Goal: Information Seeking & Learning: Learn about a topic

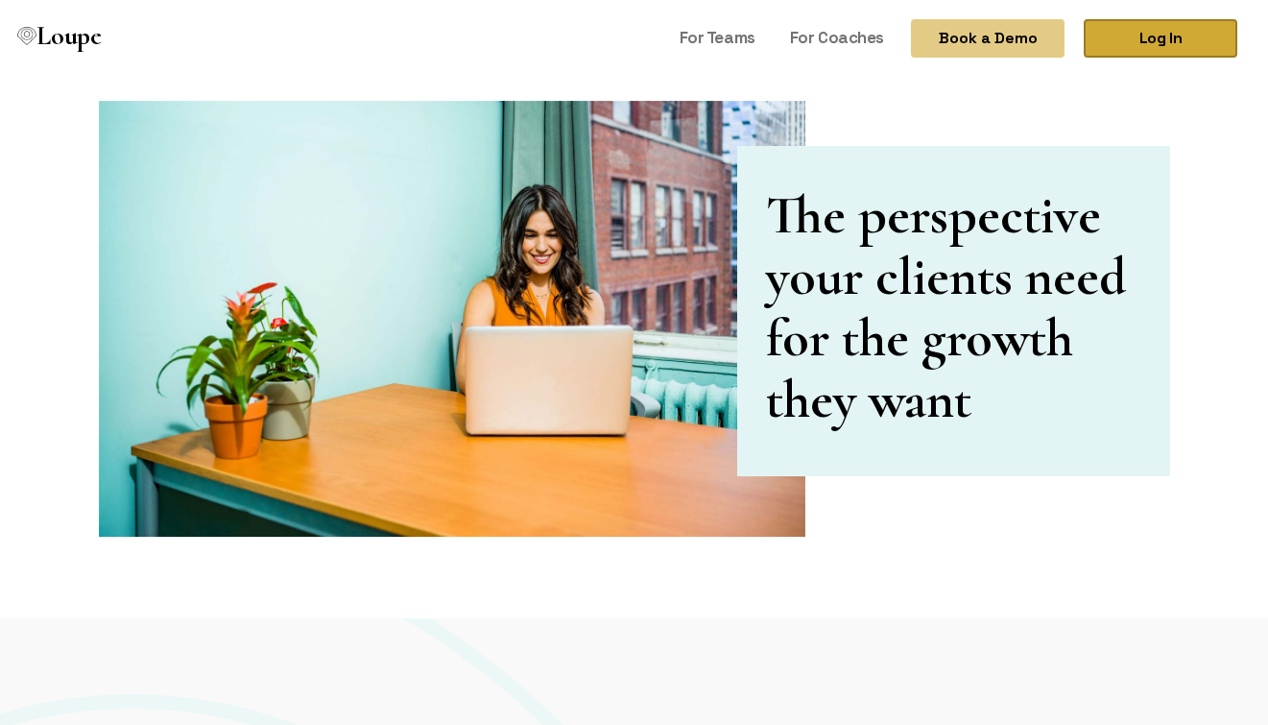
click at [1183, 27] on link "Log In" at bounding box center [1161, 38] width 154 height 38
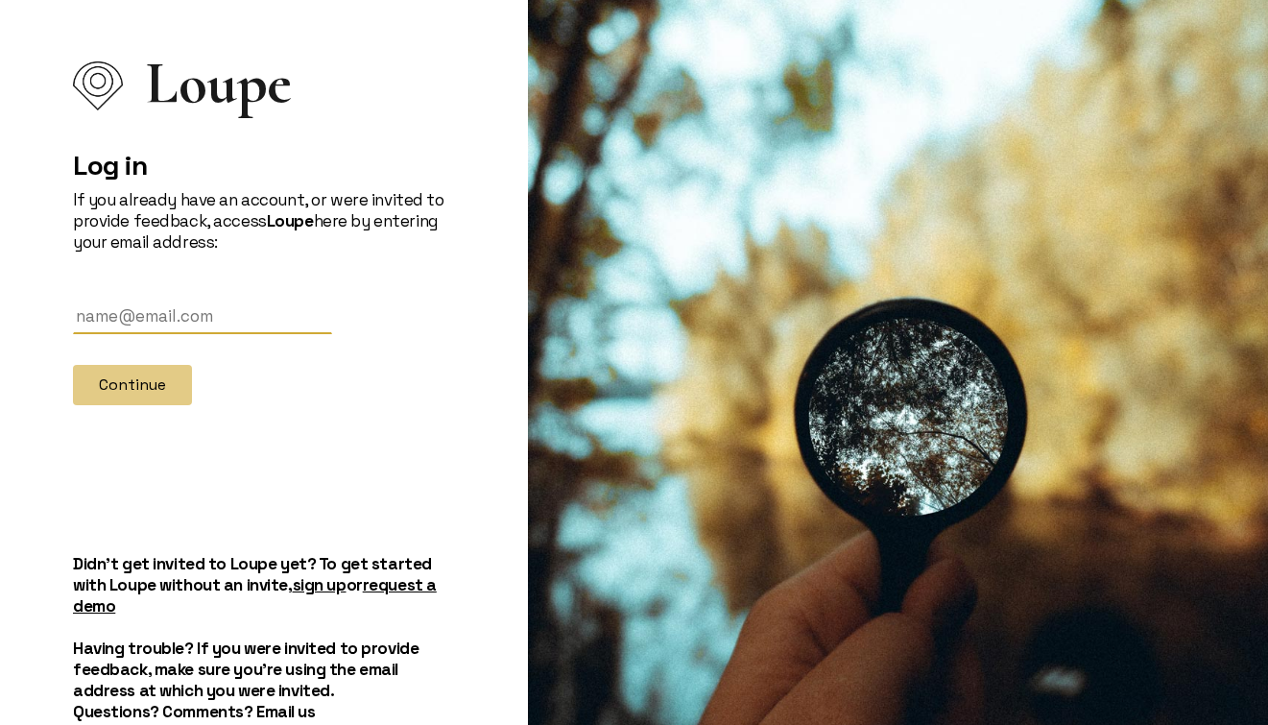
click at [190, 315] on input "text" at bounding box center [202, 317] width 259 height 36
paste input "[PERSON_NAME][EMAIL_ADDRESS][DOMAIN_NAME]"
type input "[PERSON_NAME][EMAIL_ADDRESS][DOMAIN_NAME]"
click at [107, 379] on button "Continue" at bounding box center [132, 385] width 119 height 40
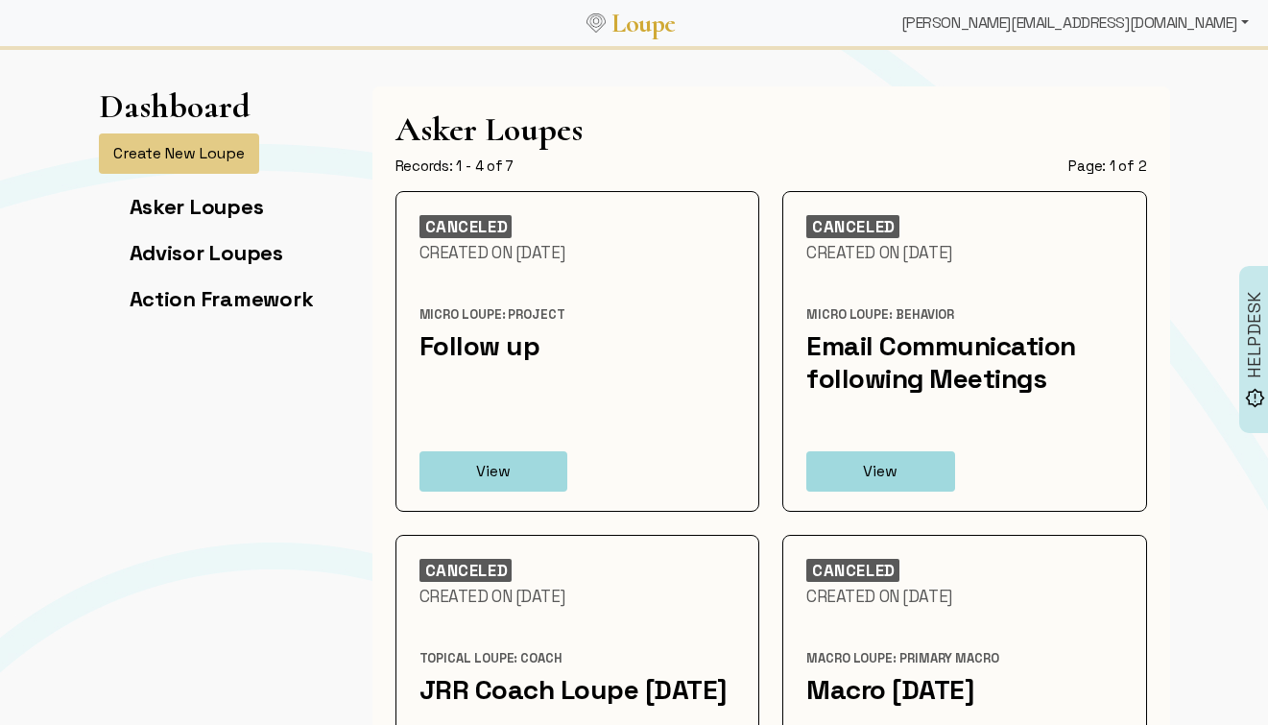
click at [1229, 19] on div "[PERSON_NAME][EMAIL_ADDRESS][DOMAIN_NAME]" at bounding box center [1075, 23] width 363 height 38
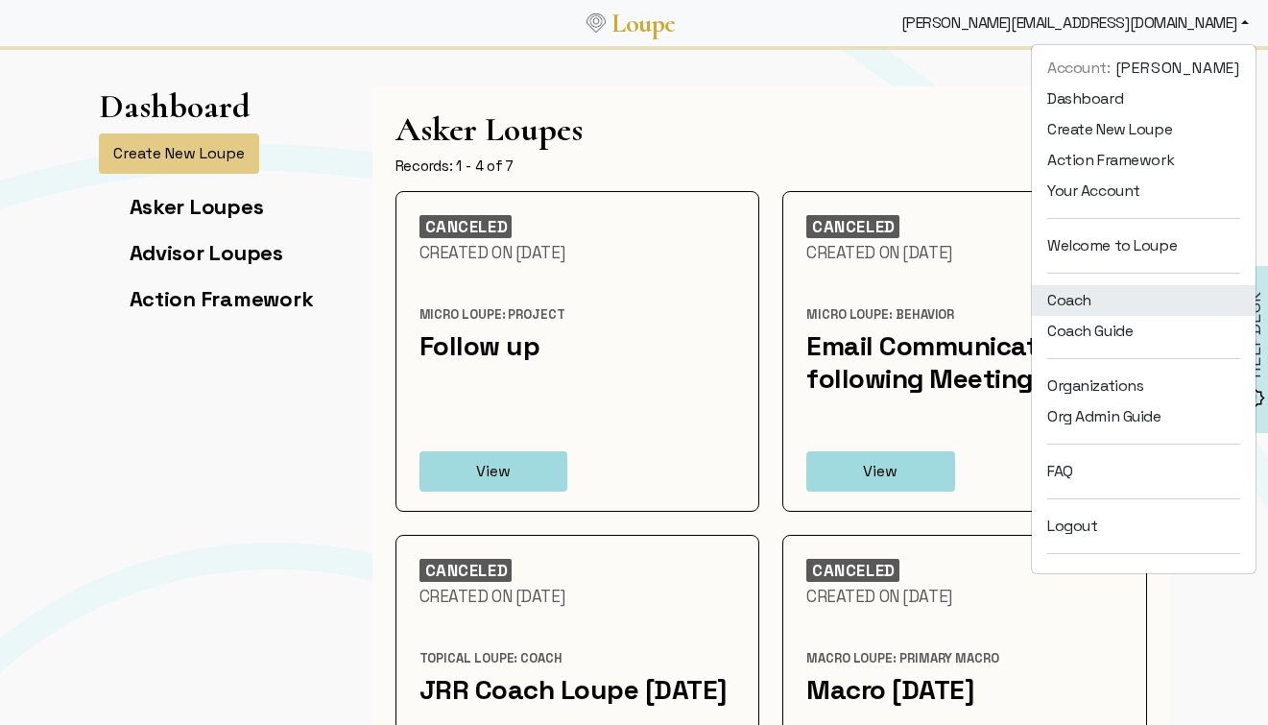
click at [1139, 308] on link "Coach" at bounding box center [1144, 300] width 224 height 31
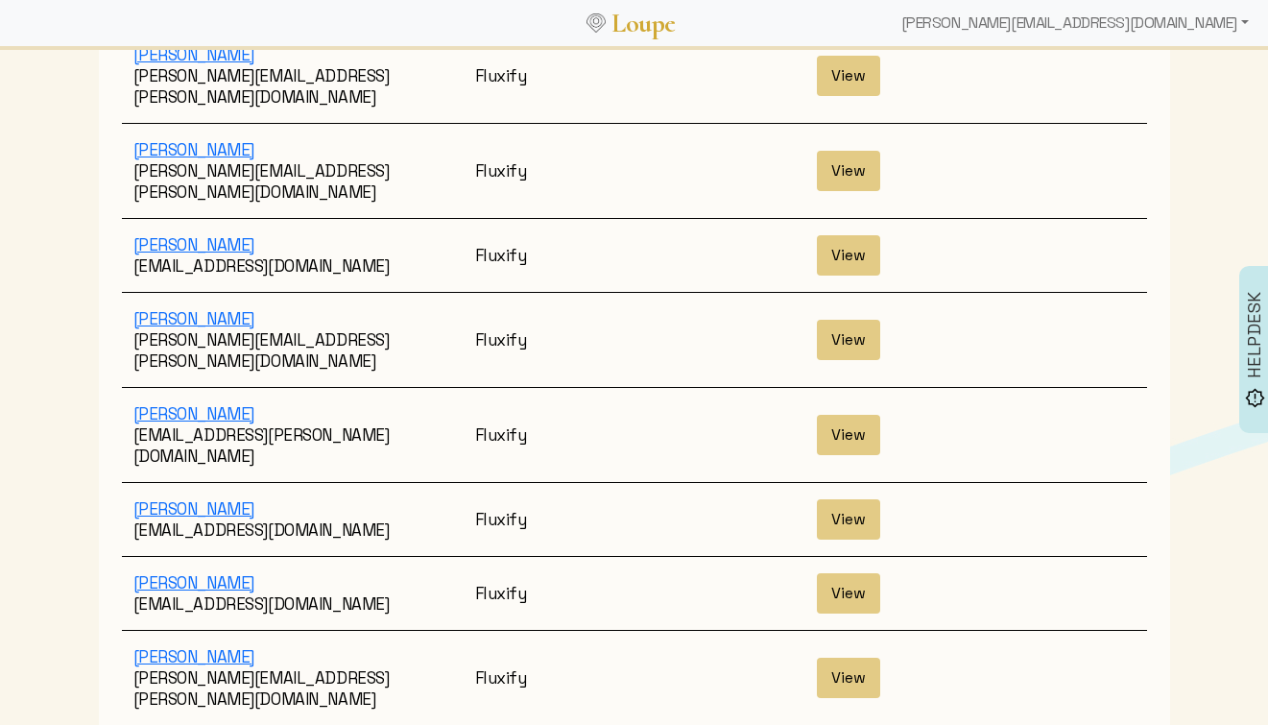
scroll to position [1209, 0]
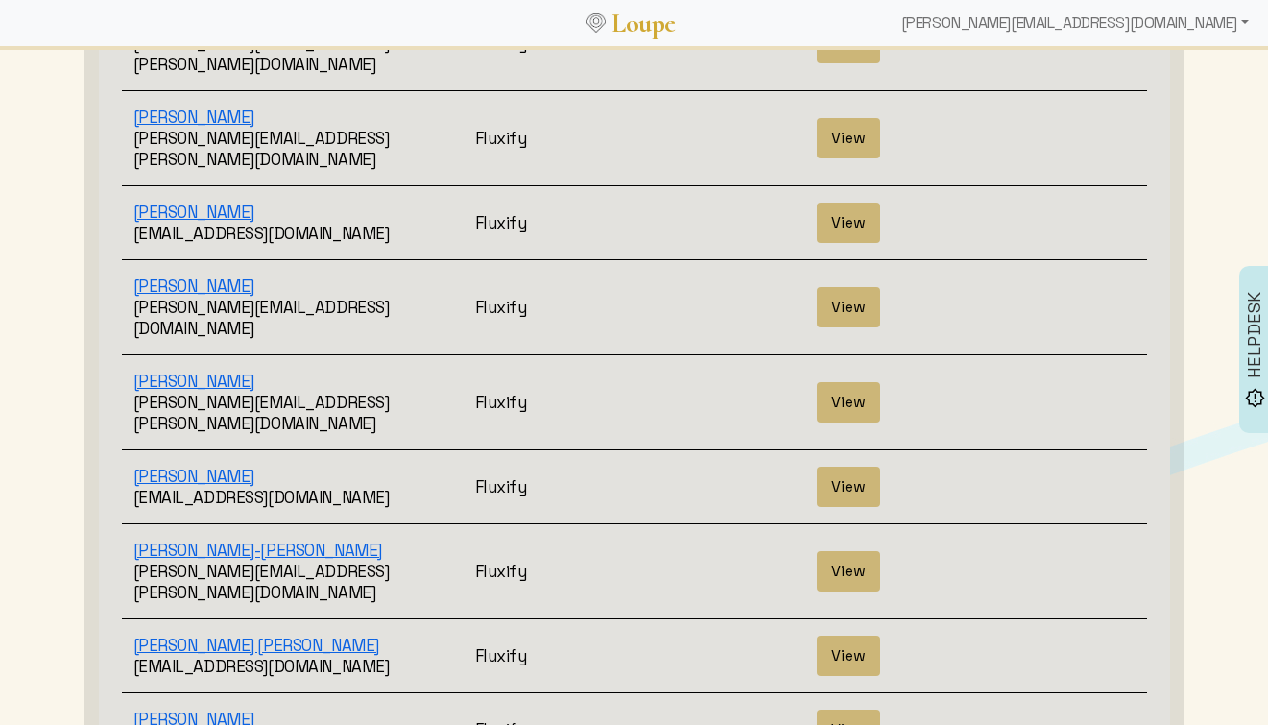
scroll to position [554, 0]
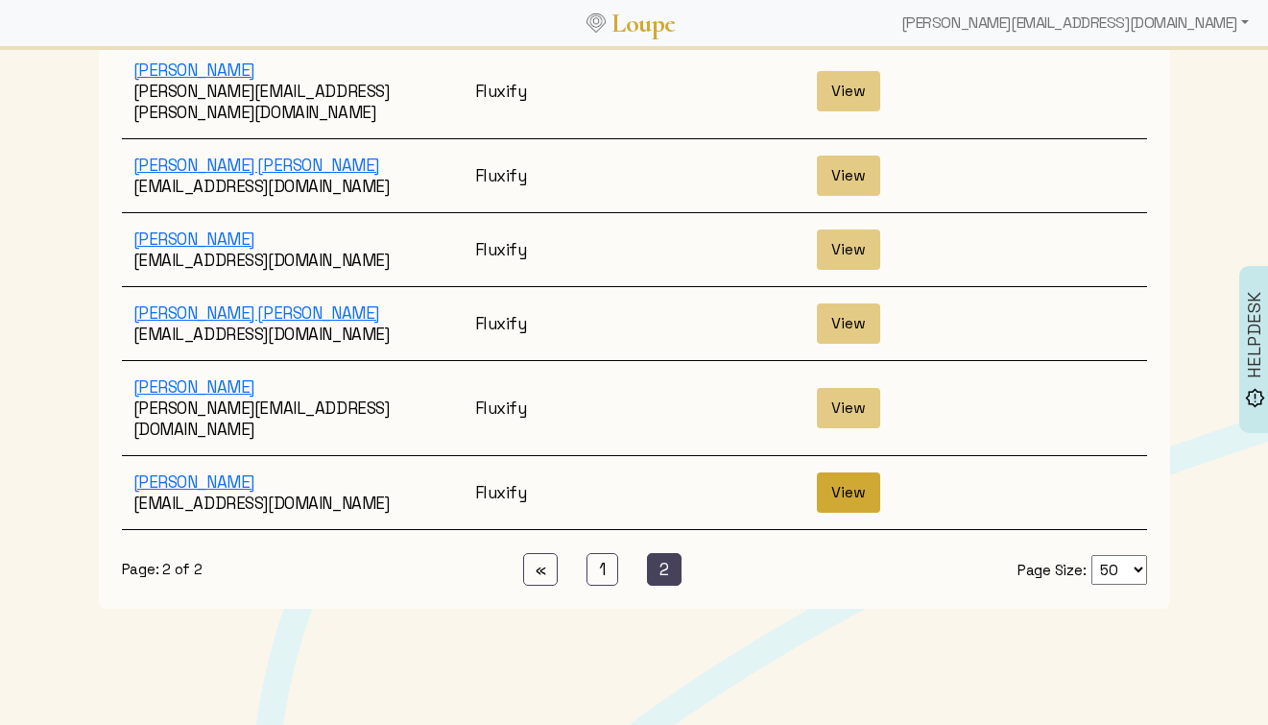
click at [856, 472] on button "View" at bounding box center [848, 492] width 63 height 40
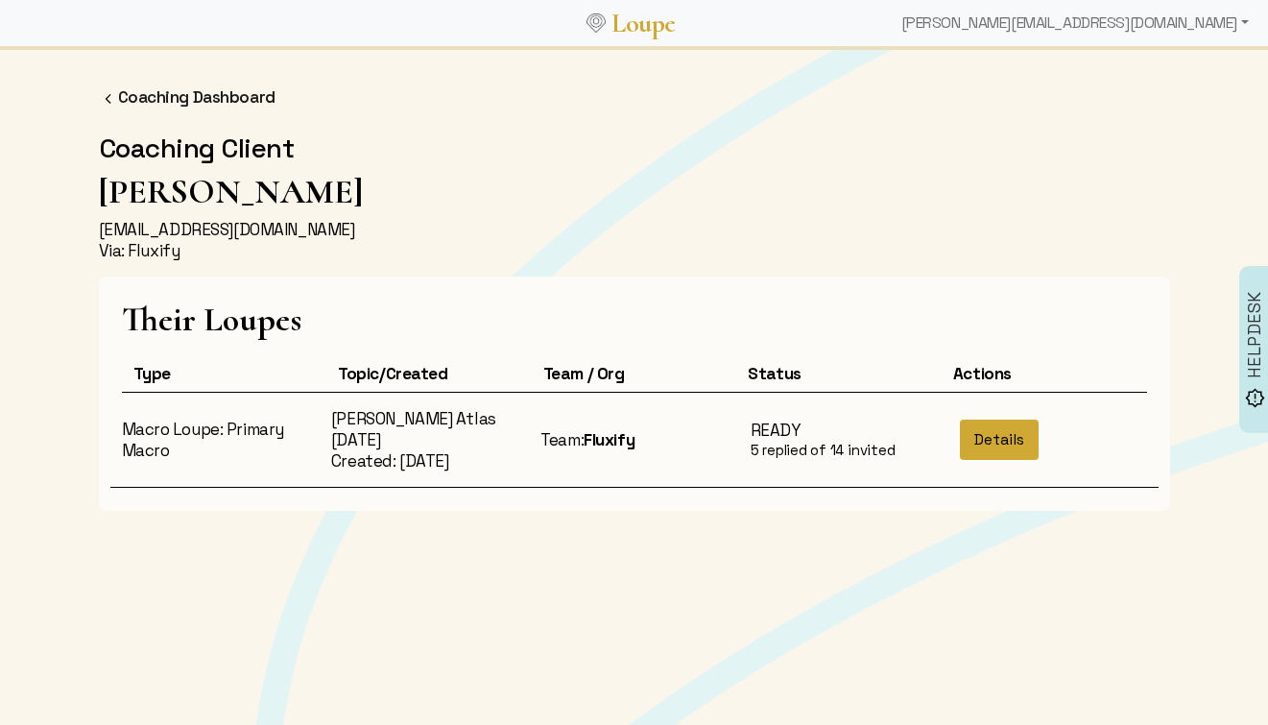
click at [1014, 442] on button "Details" at bounding box center [999, 440] width 79 height 40
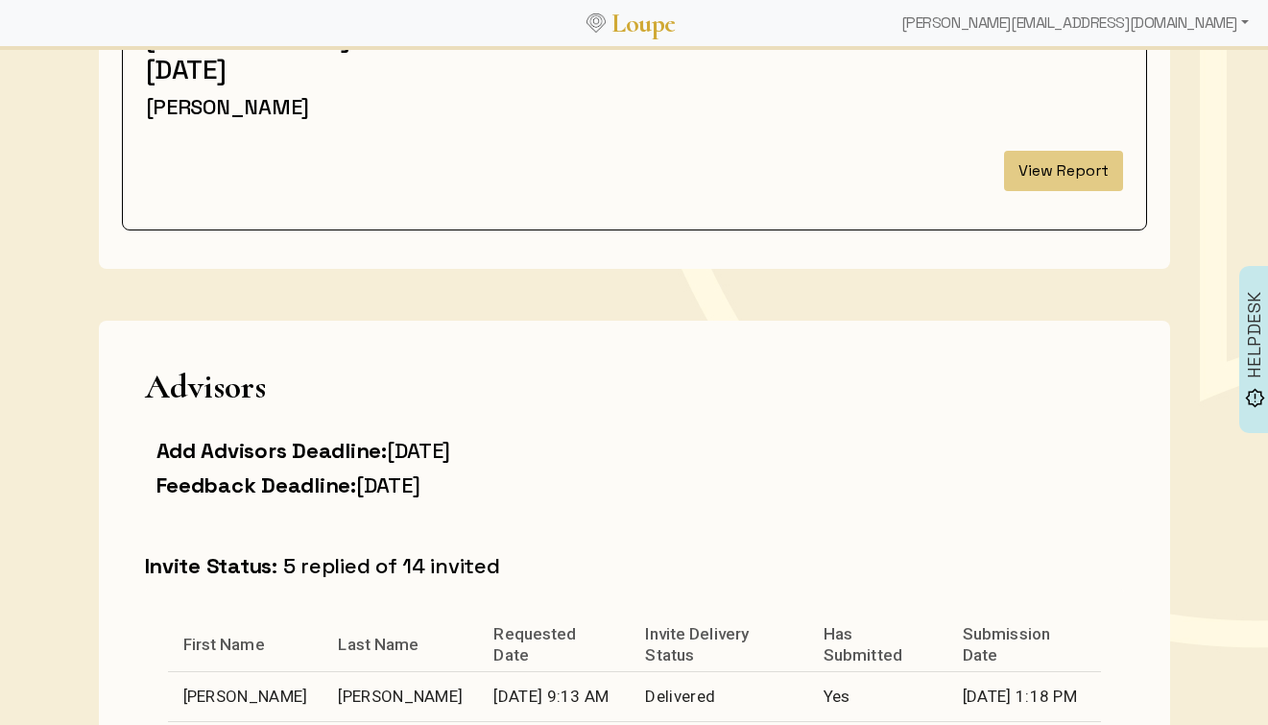
scroll to position [285, 0]
click at [1060, 175] on button "View Report" at bounding box center [1063, 172] width 119 height 40
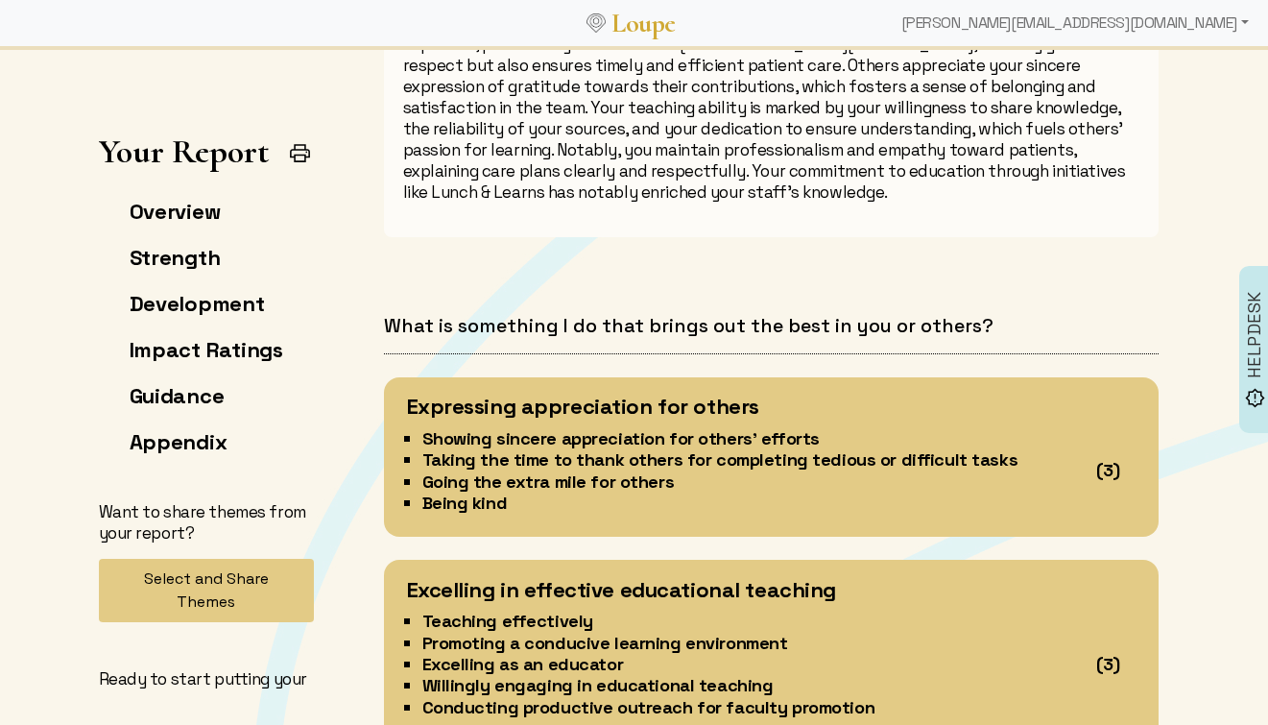
scroll to position [1878, 0]
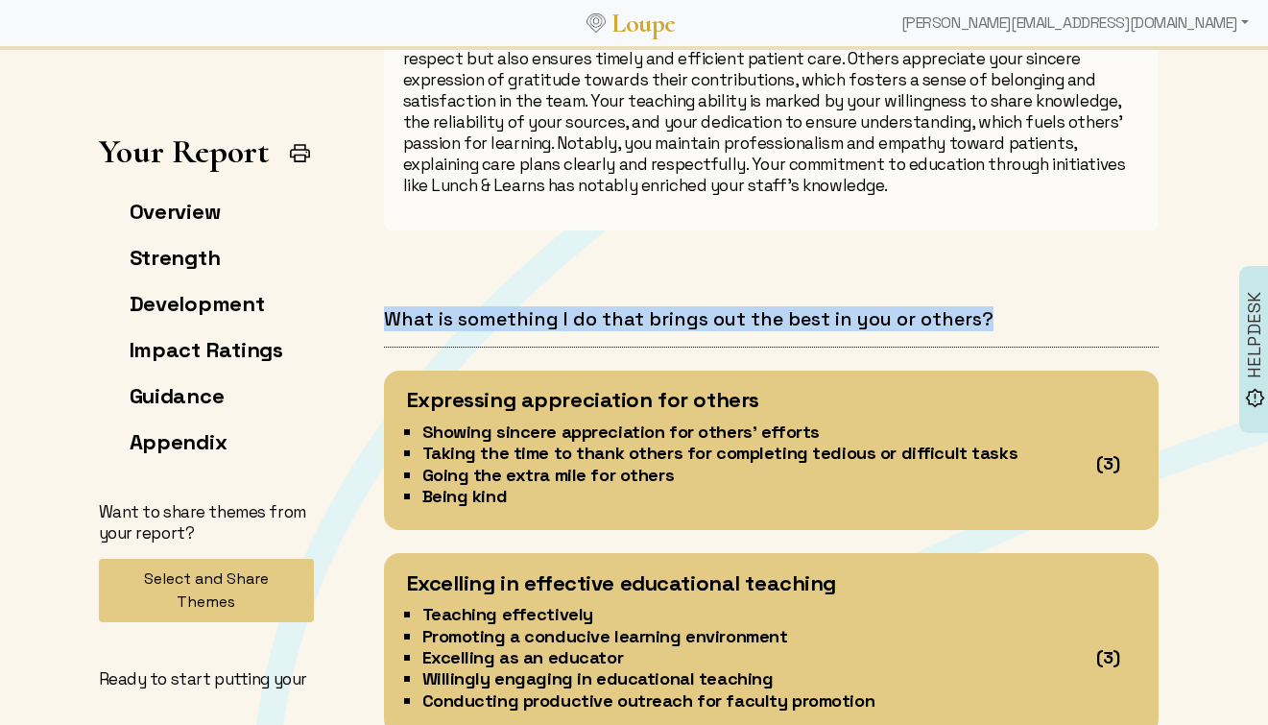
drag, startPoint x: 383, startPoint y: 315, endPoint x: 1027, endPoint y: 311, distance: 644.3
click at [1027, 311] on h4 "What is something I do that brings out the best in you or others?" at bounding box center [771, 319] width 775 height 24
copy h4 "What is something I do that brings out the best in you or others?"
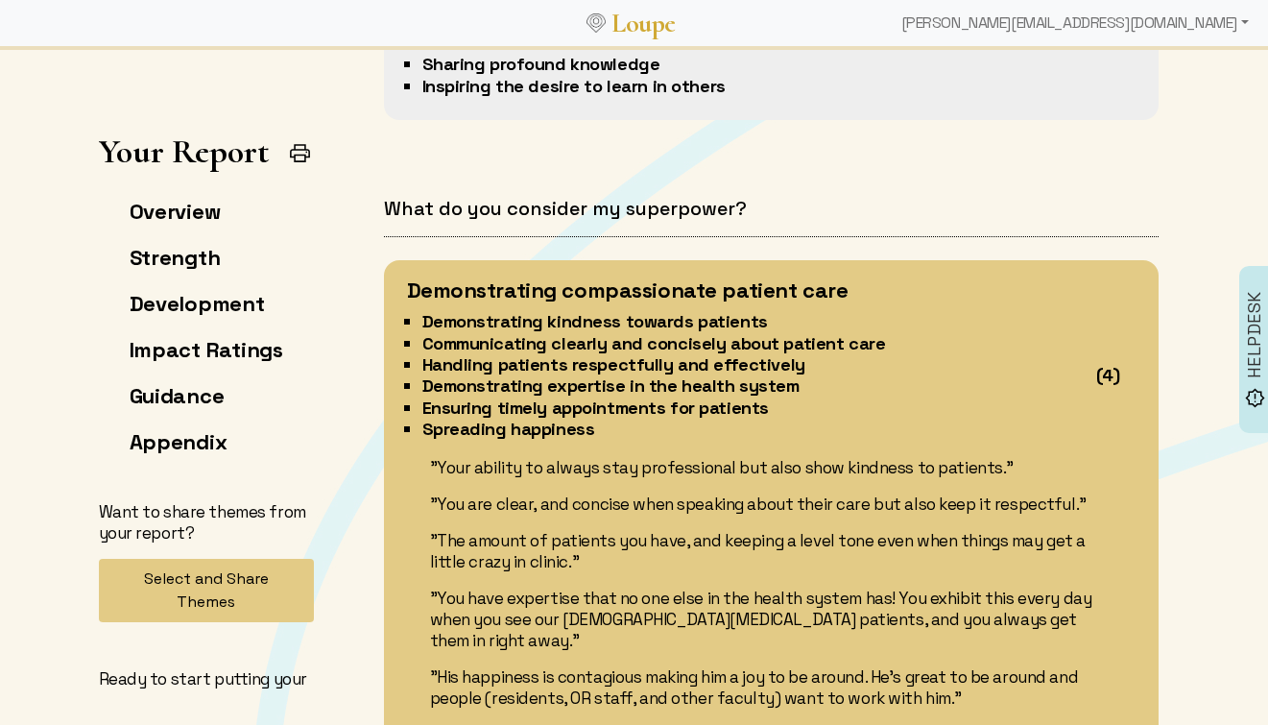
scroll to position [3094, 0]
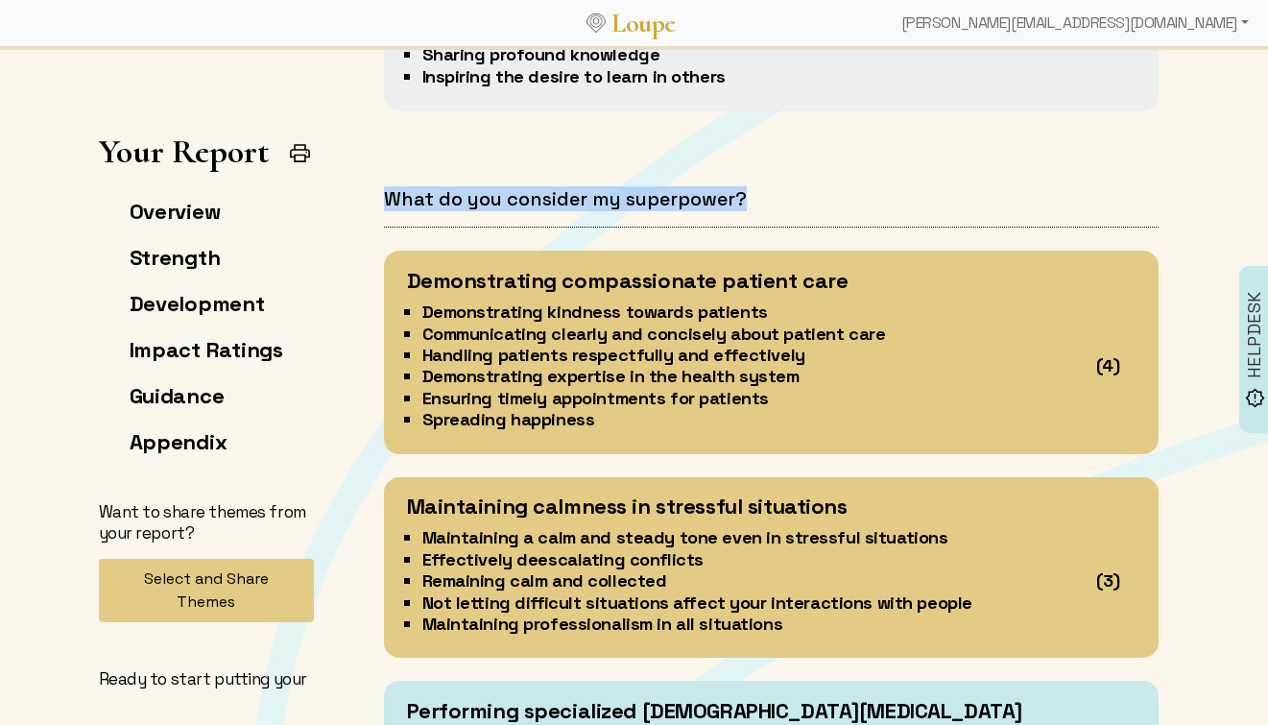
drag, startPoint x: 387, startPoint y: 195, endPoint x: 751, endPoint y: 198, distance: 363.9
click at [751, 198] on h4 "What do you consider my superpower?" at bounding box center [771, 199] width 775 height 24
copy h4 "What do you consider my superpower?"
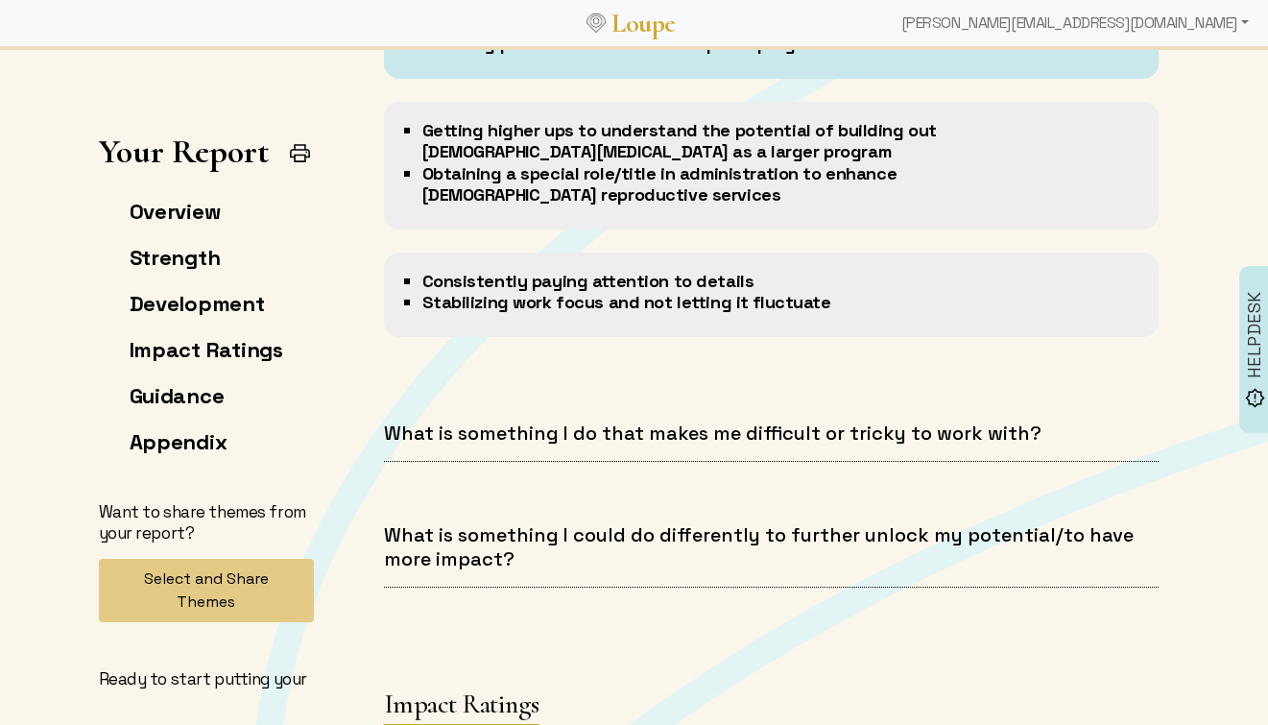
scroll to position [3906, 0]
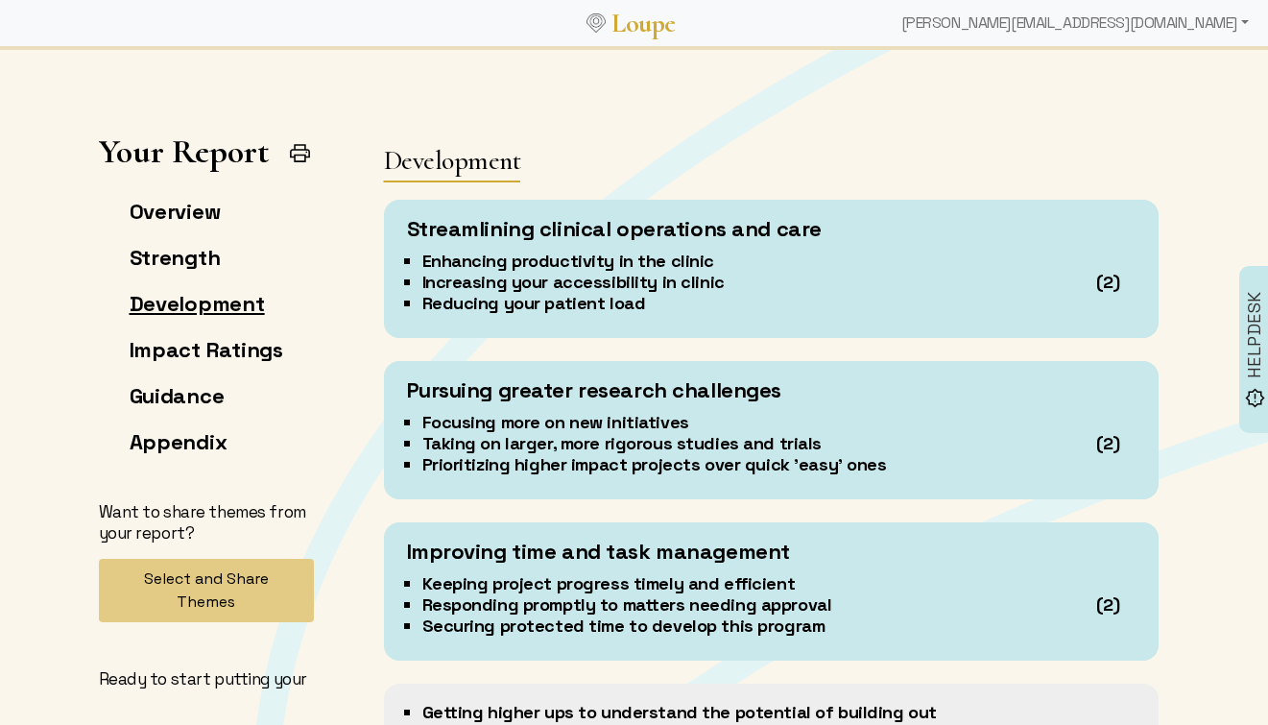
click at [177, 292] on link "Development" at bounding box center [197, 303] width 135 height 27
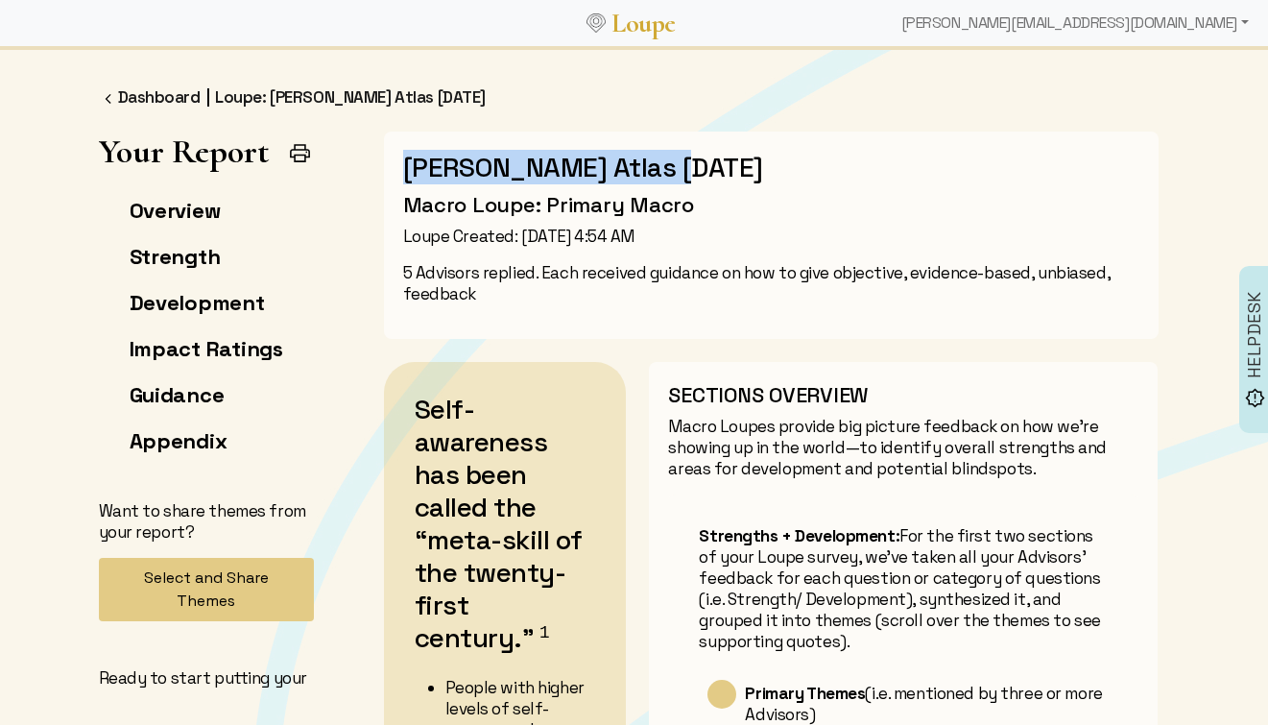
drag, startPoint x: 405, startPoint y: 165, endPoint x: 700, endPoint y: 172, distance: 294.8
click at [700, 172] on h2 "[PERSON_NAME] Atlas [DATE]" at bounding box center [771, 167] width 736 height 33
copy h2 "[PERSON_NAME]"
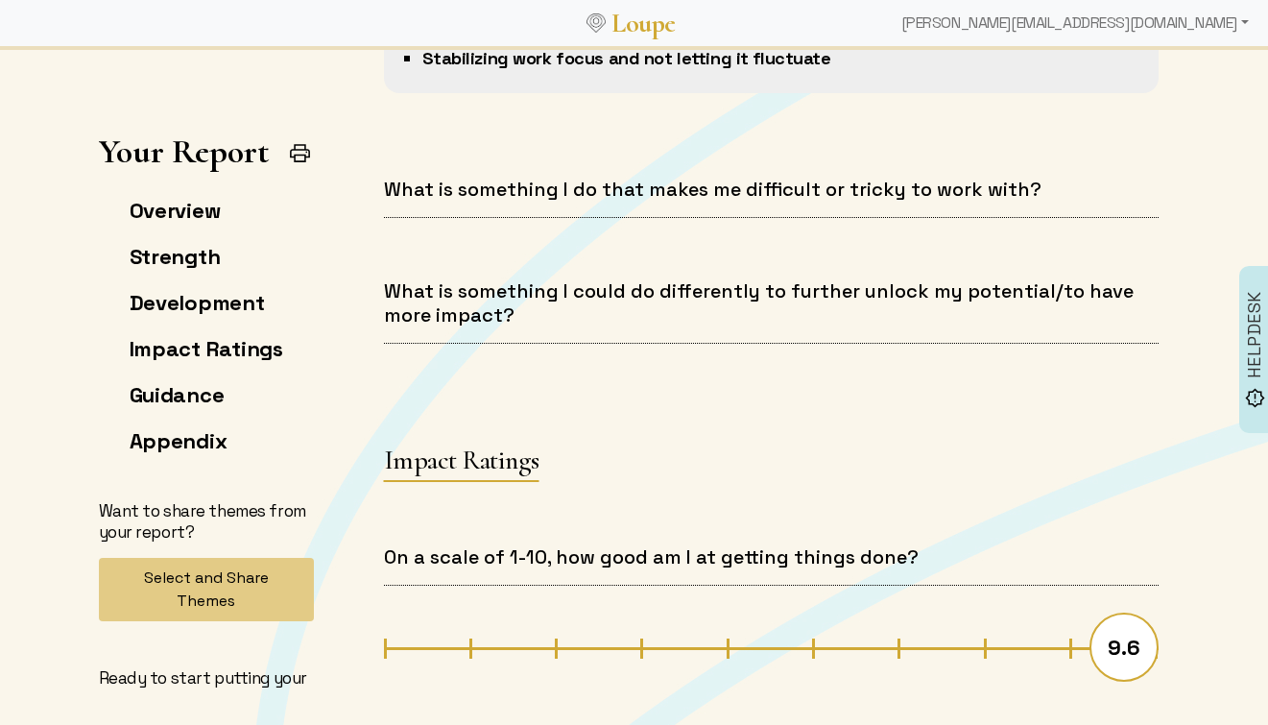
scroll to position [4745, 0]
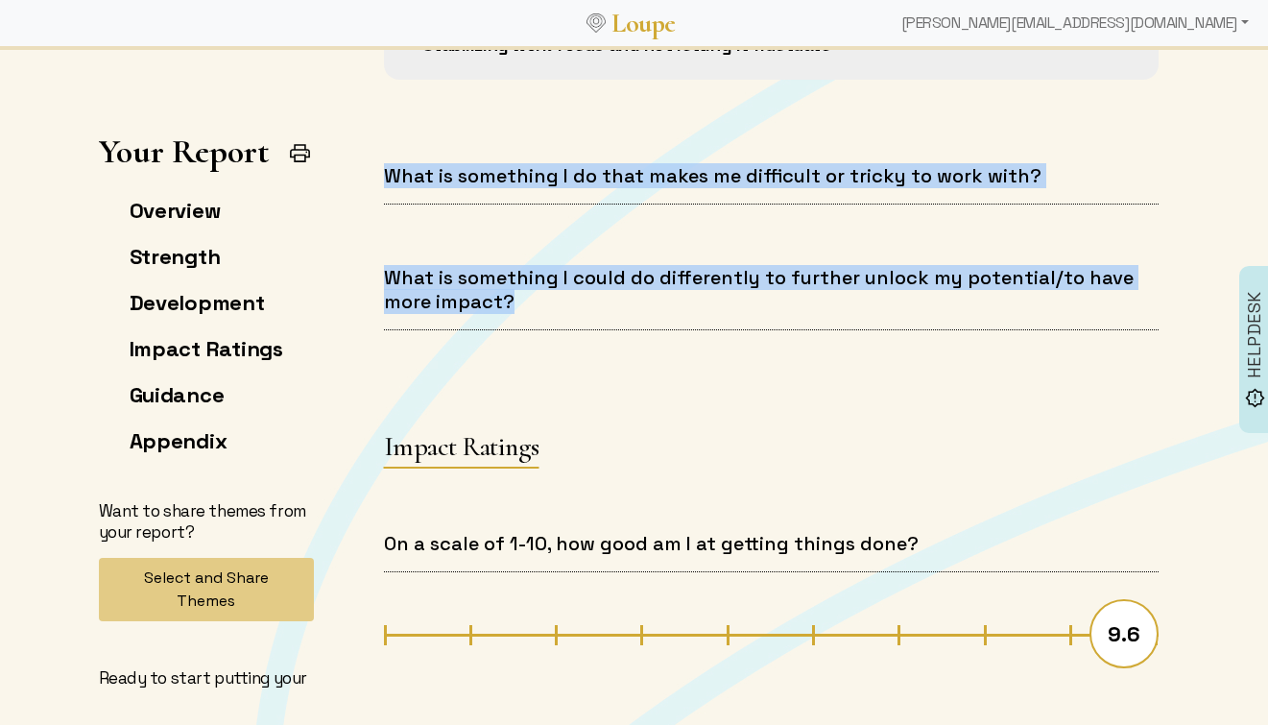
drag, startPoint x: 386, startPoint y: 150, endPoint x: 577, endPoint y: 291, distance: 237.5
click at [577, 291] on div "What is something I do that makes me difficult or tricky to work with? What is …" at bounding box center [771, 263] width 821 height 228
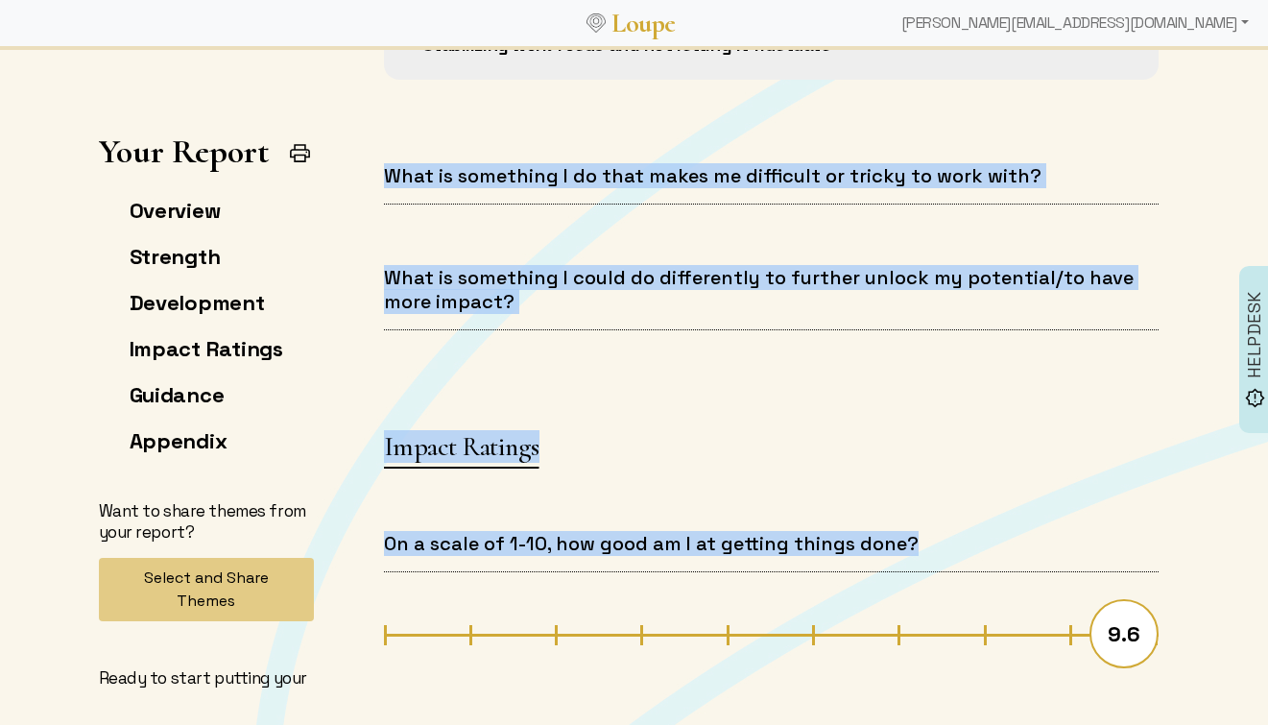
click at [916, 532] on h4 "On a scale of 1-10, how good am I at getting things done?" at bounding box center [771, 544] width 775 height 24
copy div "What is something I do that makes me difficult or tricky to work with? What is …"
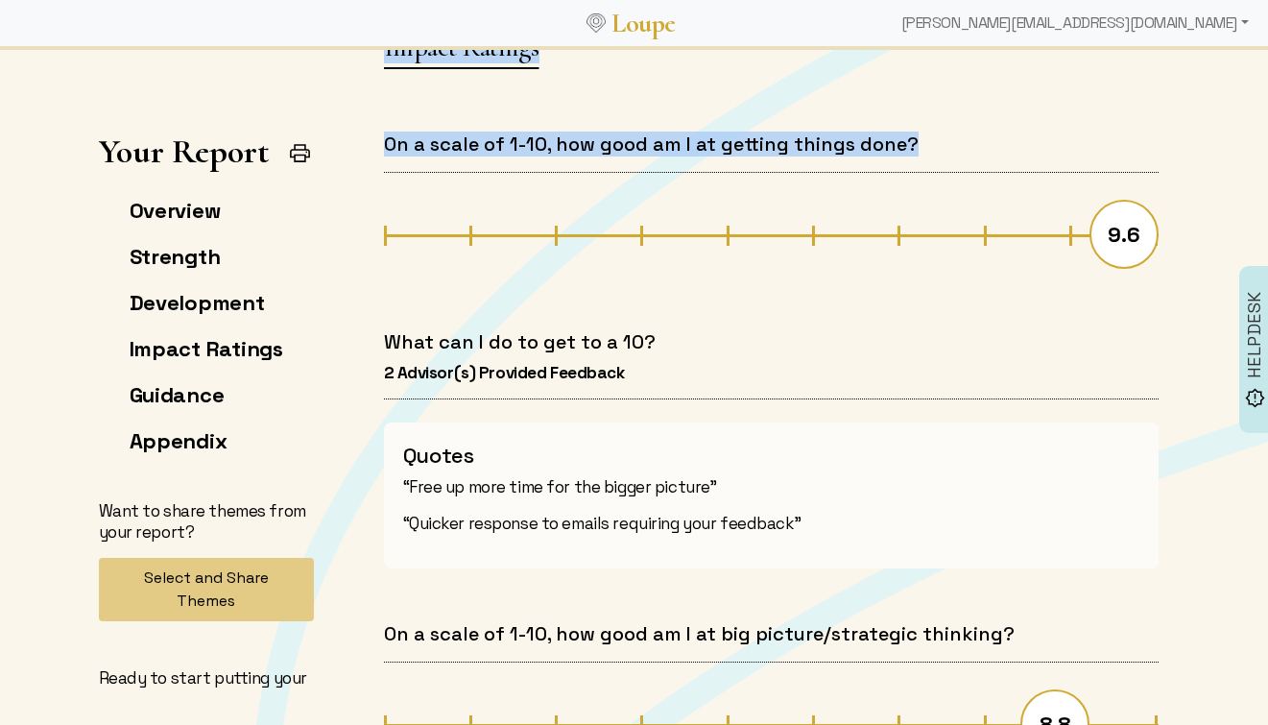
scroll to position [5111, 0]
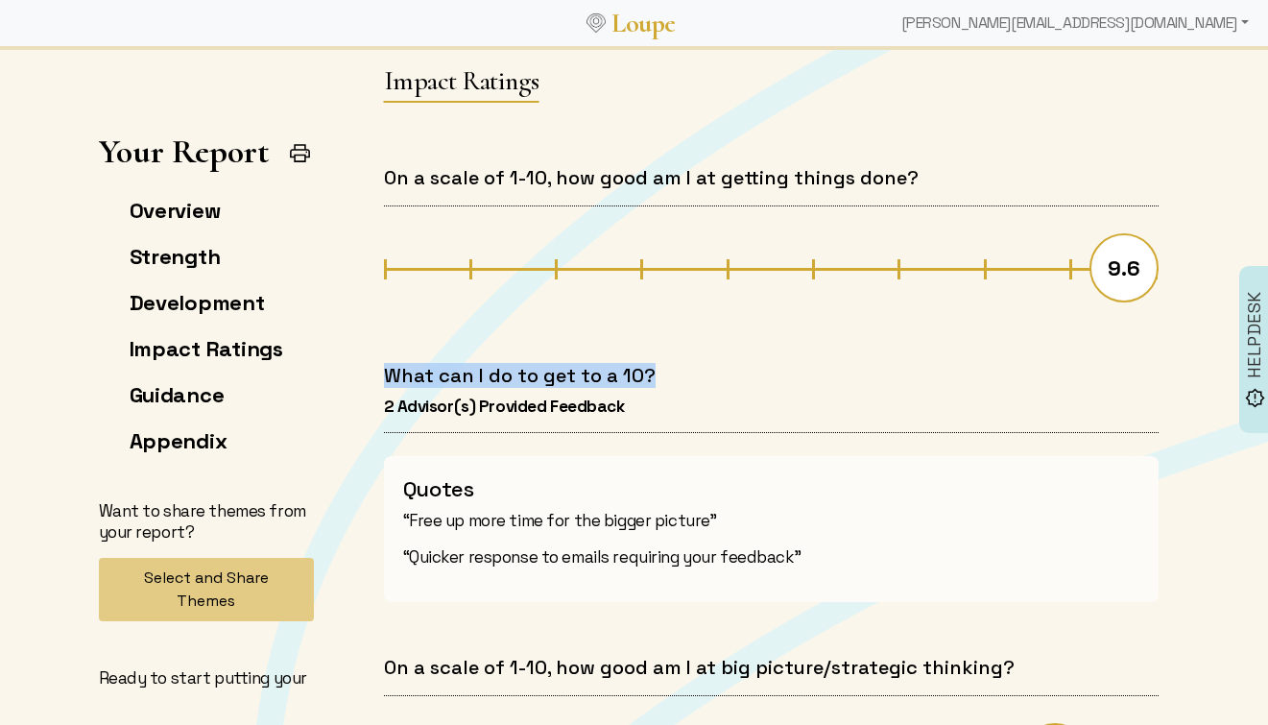
drag, startPoint x: 383, startPoint y: 349, endPoint x: 660, endPoint y: 356, distance: 276.6
click at [660, 364] on h4 "What can I do to get to a 10?" at bounding box center [771, 376] width 775 height 24
copy h4 "What can I do to get to a 10?"
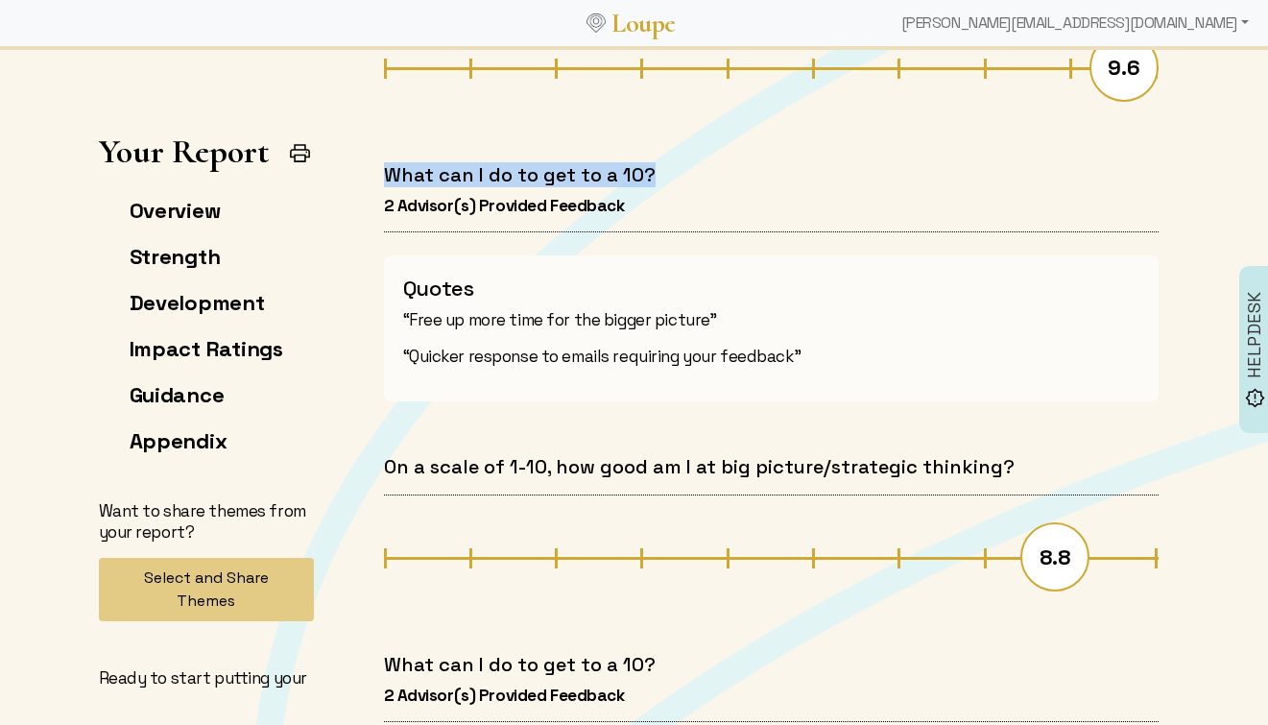
scroll to position [5313, 0]
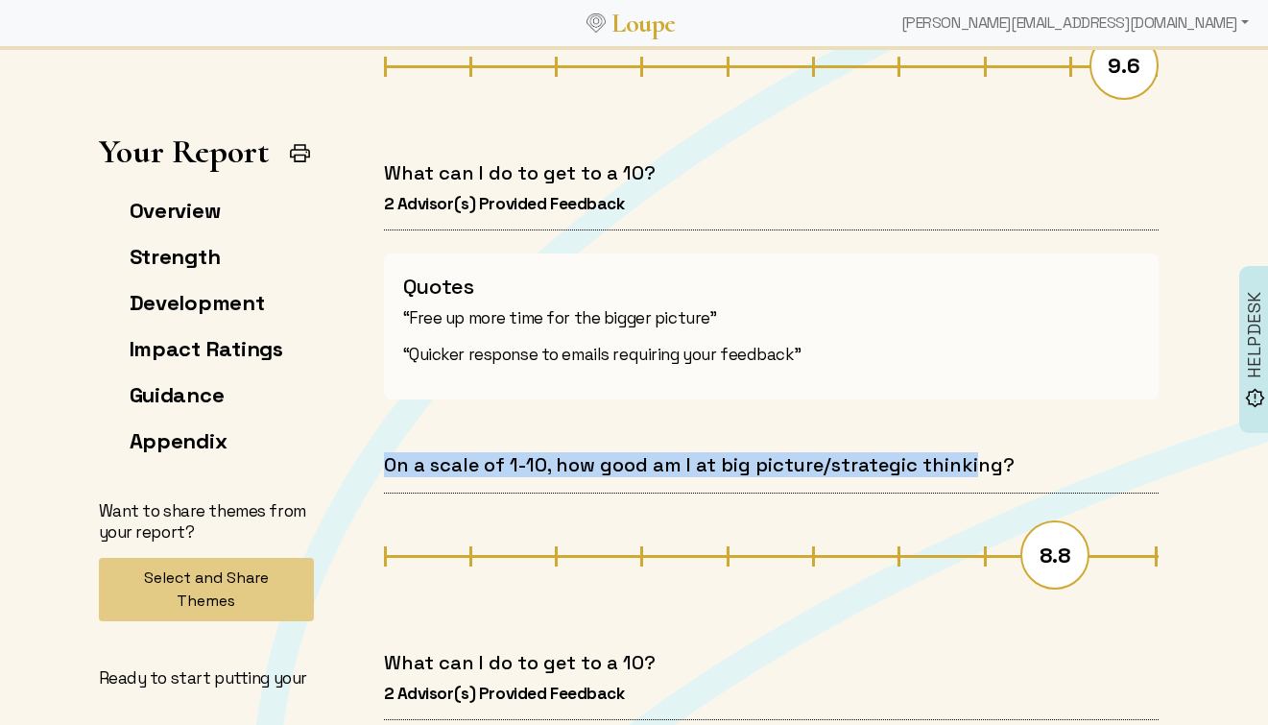
drag, startPoint x: 386, startPoint y: 445, endPoint x: 968, endPoint y: 438, distance: 581.9
click at [968, 453] on h4 "On a scale of 1-10, how good am I at big picture/strategic thinking?" at bounding box center [771, 465] width 775 height 24
click at [1004, 453] on h4 "On a scale of 1-10, how good am I at big picture/strategic thinking?" at bounding box center [771, 465] width 775 height 24
copy h4 "On a scale of 1-10, how good am I at big picture/strategic thinking?"
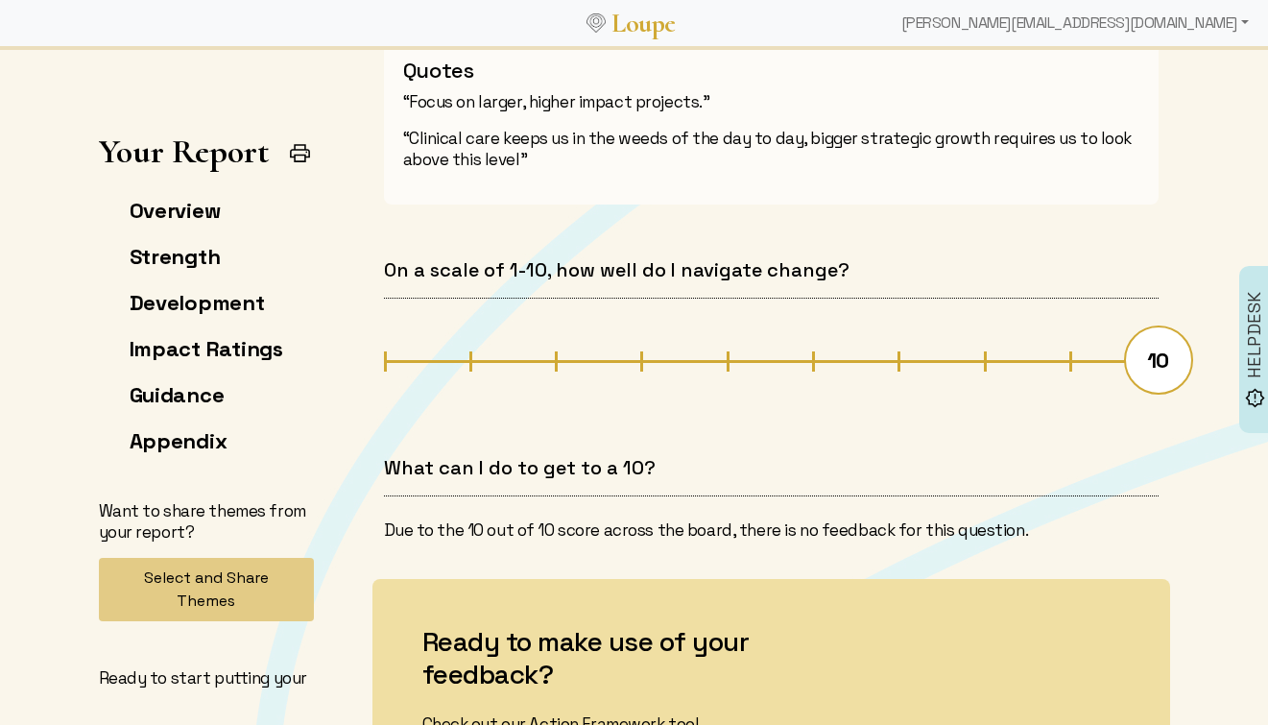
scroll to position [6020, 0]
drag, startPoint x: 387, startPoint y: 243, endPoint x: 848, endPoint y: 228, distance: 461.1
click at [849, 242] on div "On a scale of 1-10, how well do I navigate change? 10 What can I do to get to a…" at bounding box center [771, 398] width 821 height 313
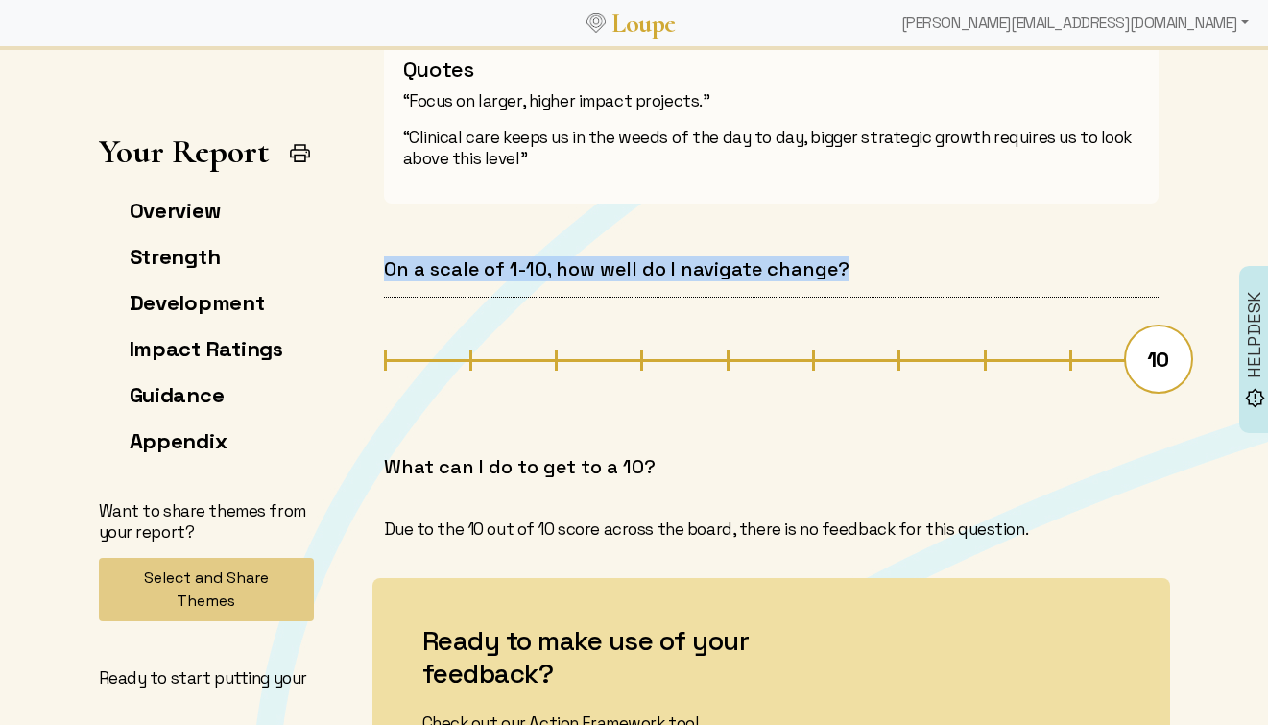
click at [849, 257] on h4 "On a scale of 1-10, how well do I navigate change?" at bounding box center [771, 269] width 775 height 24
copy h4 "On a scale of 1-10, how well do I navigate change?"
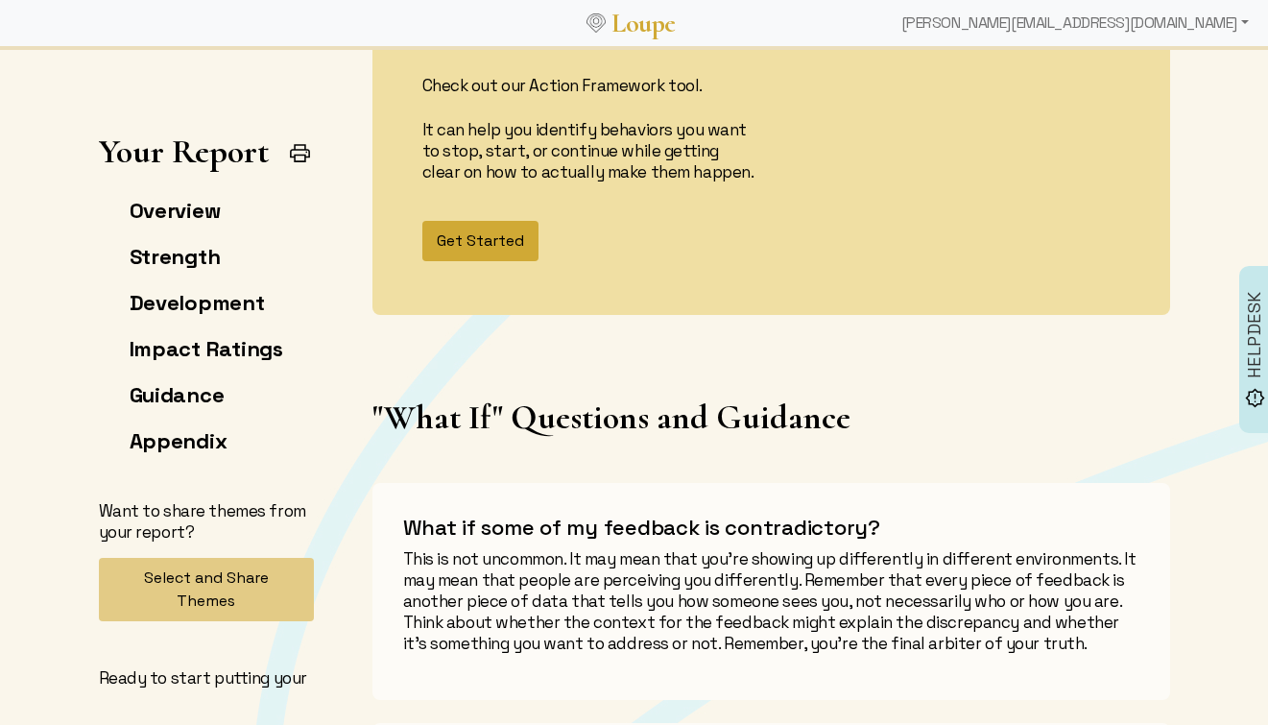
scroll to position [6662, 0]
